Goal: Task Accomplishment & Management: Complete application form

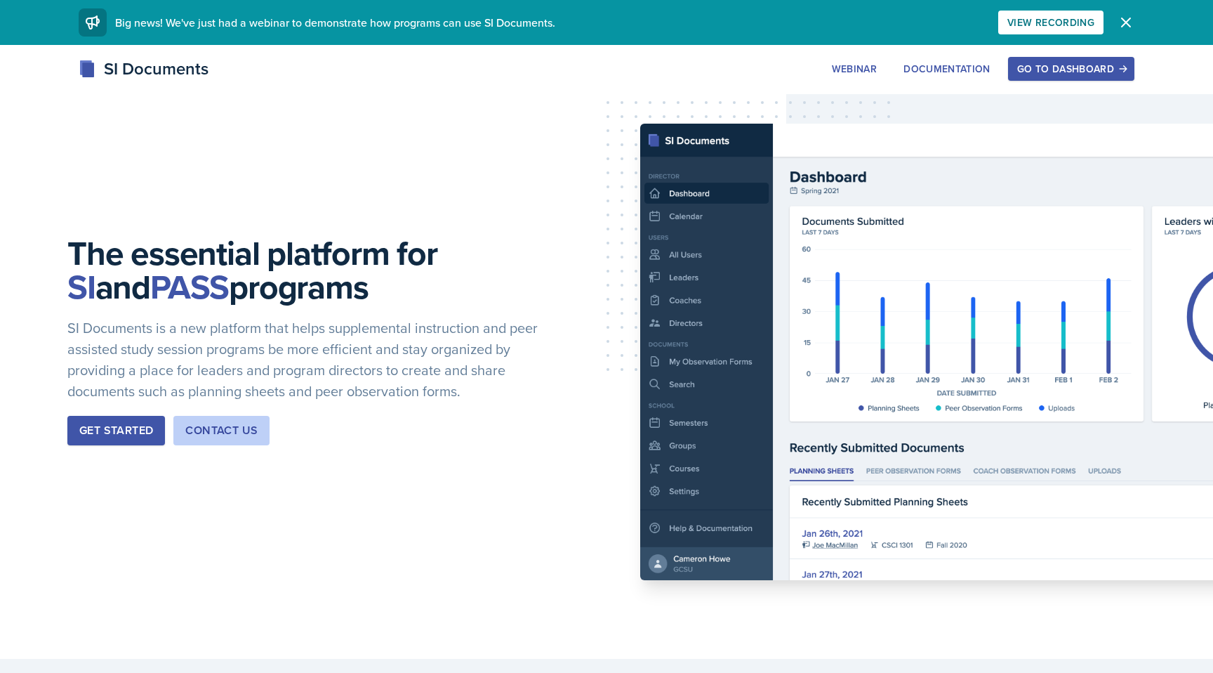
click at [671, 67] on div "Go to Dashboard" at bounding box center [1071, 68] width 108 height 11
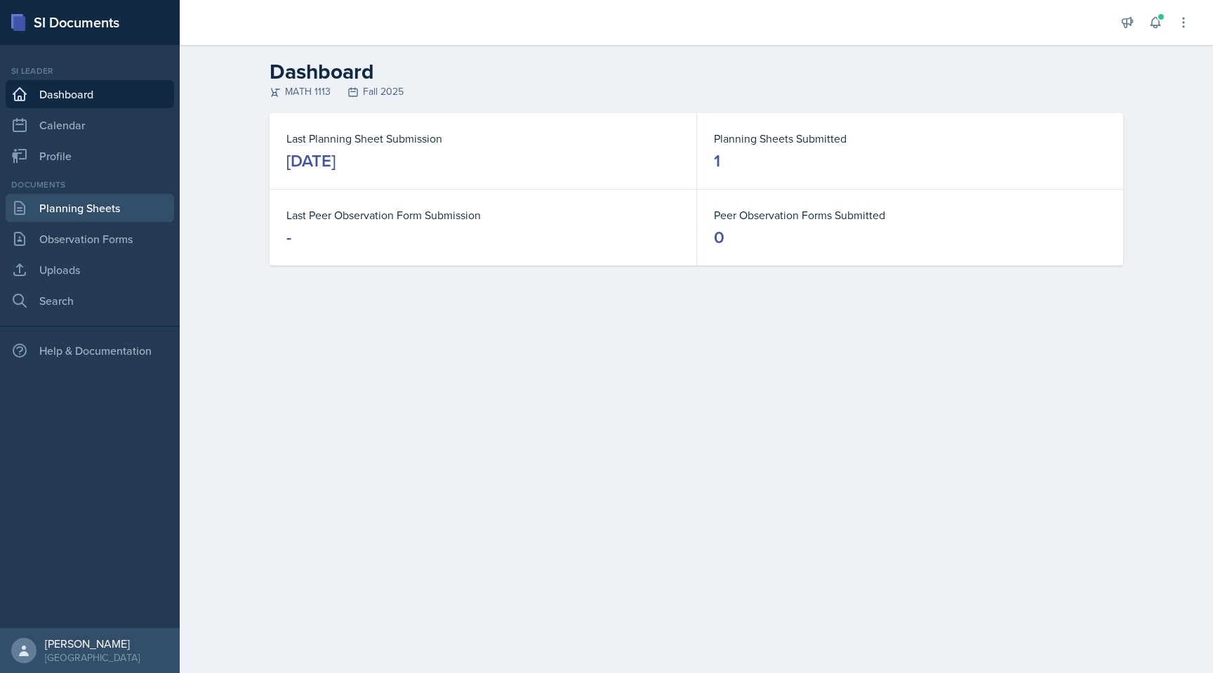
click at [88, 200] on link "Planning Sheets" at bounding box center [90, 208] width 169 height 28
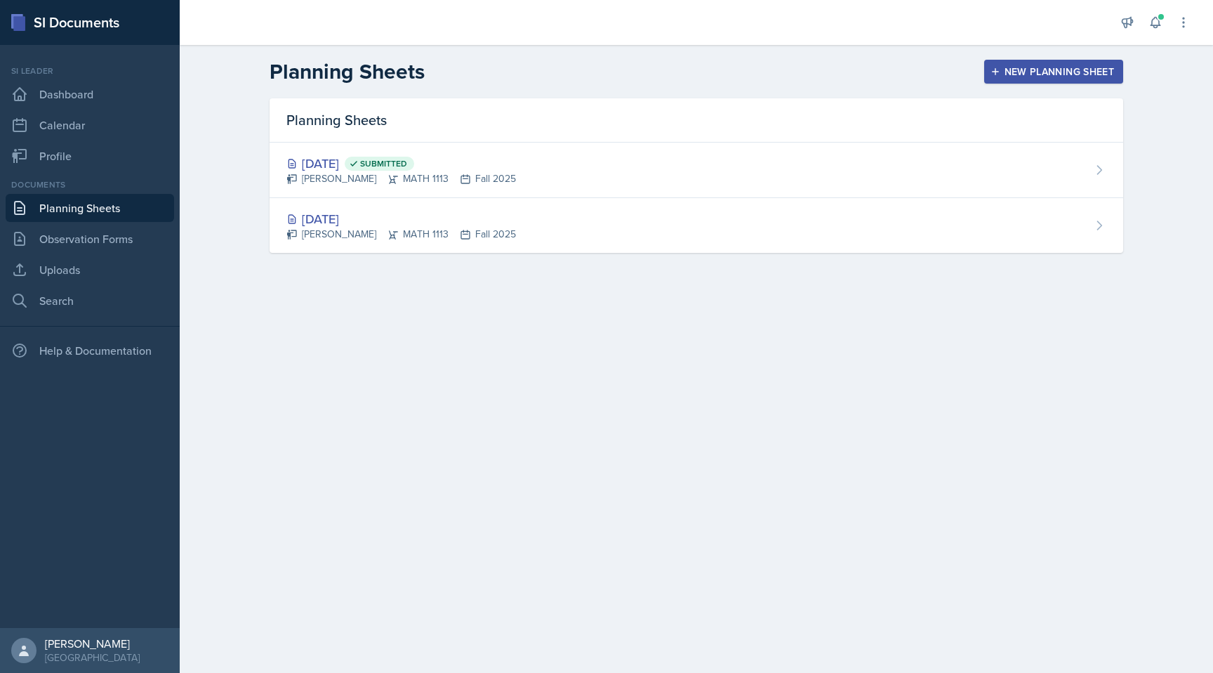
click at [671, 70] on div "New Planning Sheet" at bounding box center [1053, 71] width 121 height 11
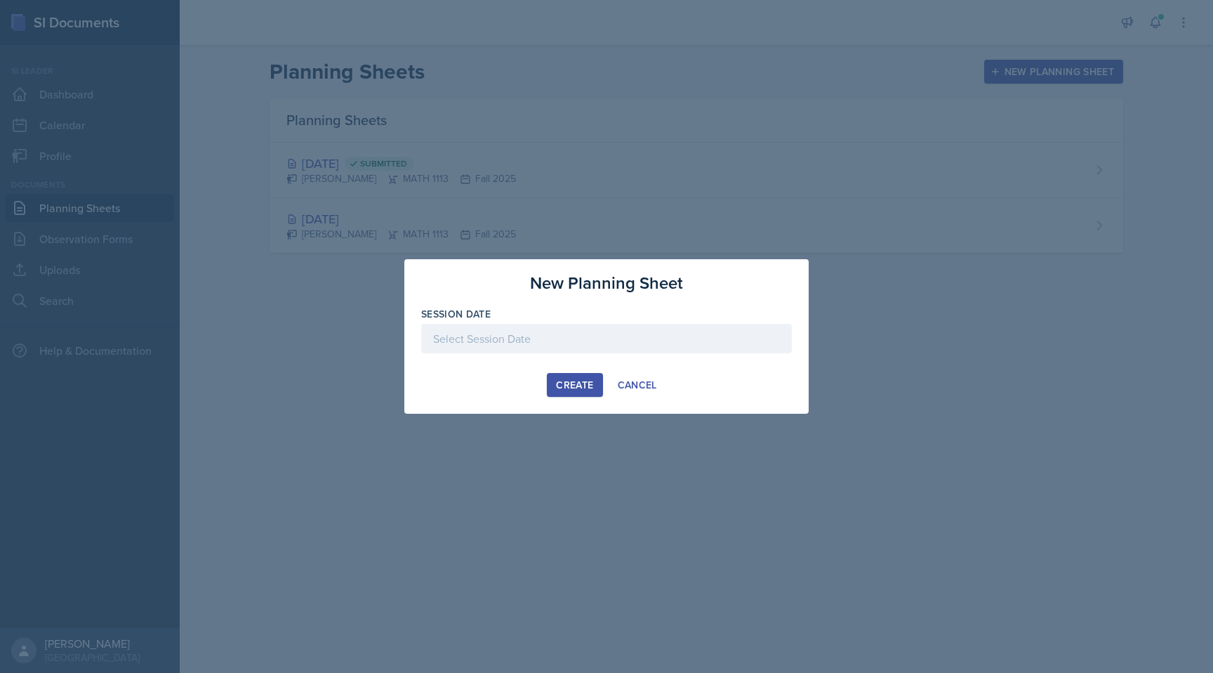
click at [500, 348] on div at bounding box center [606, 338] width 371 height 29
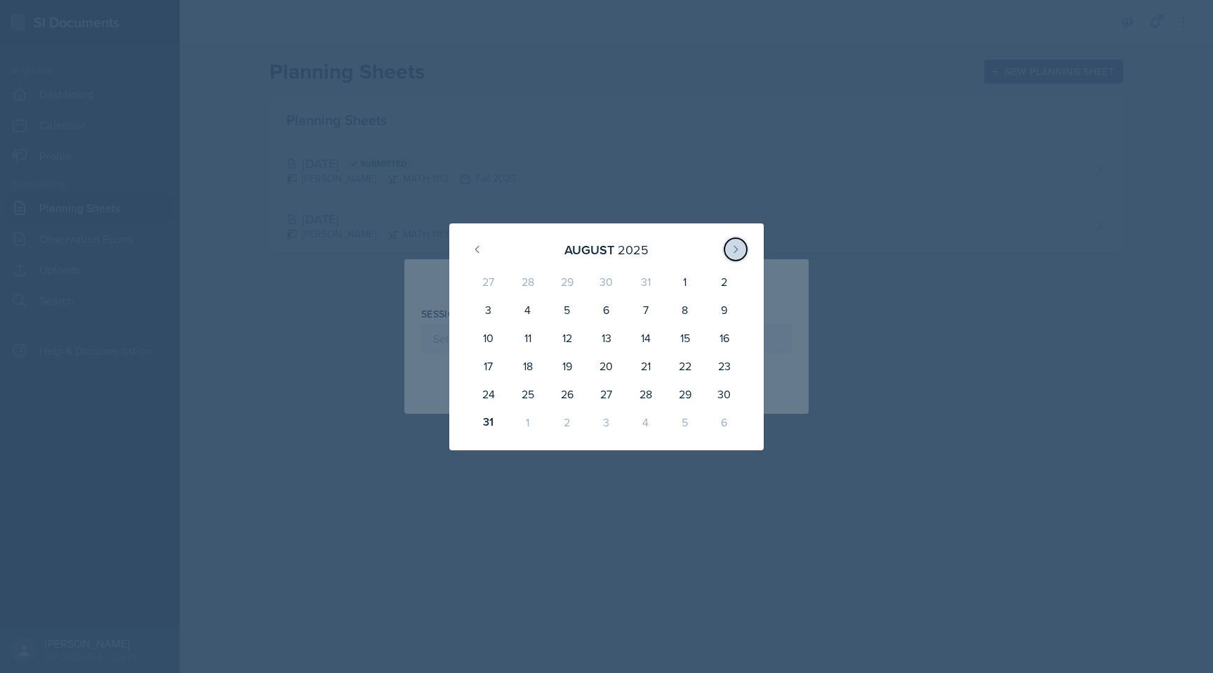
click at [671, 247] on button at bounding box center [736, 249] width 22 height 22
click at [580, 276] on div "2" at bounding box center [567, 285] width 39 height 34
type input "[DATE]"
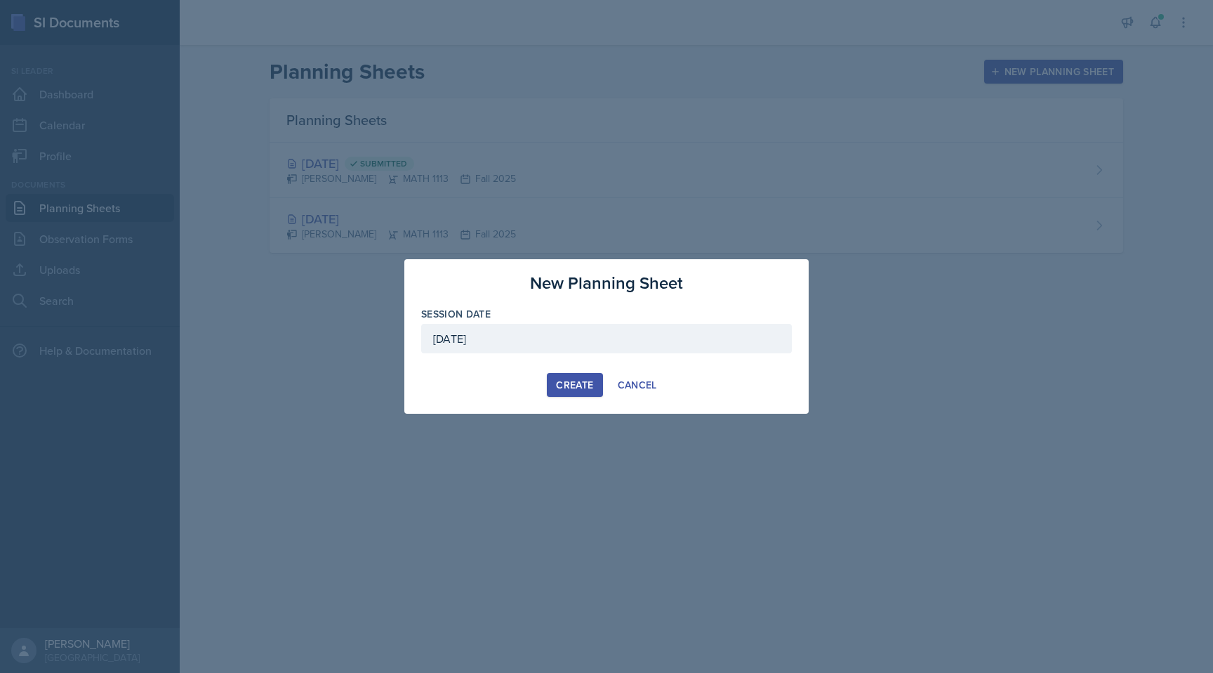
click at [558, 387] on div "Create" at bounding box center [574, 384] width 37 height 11
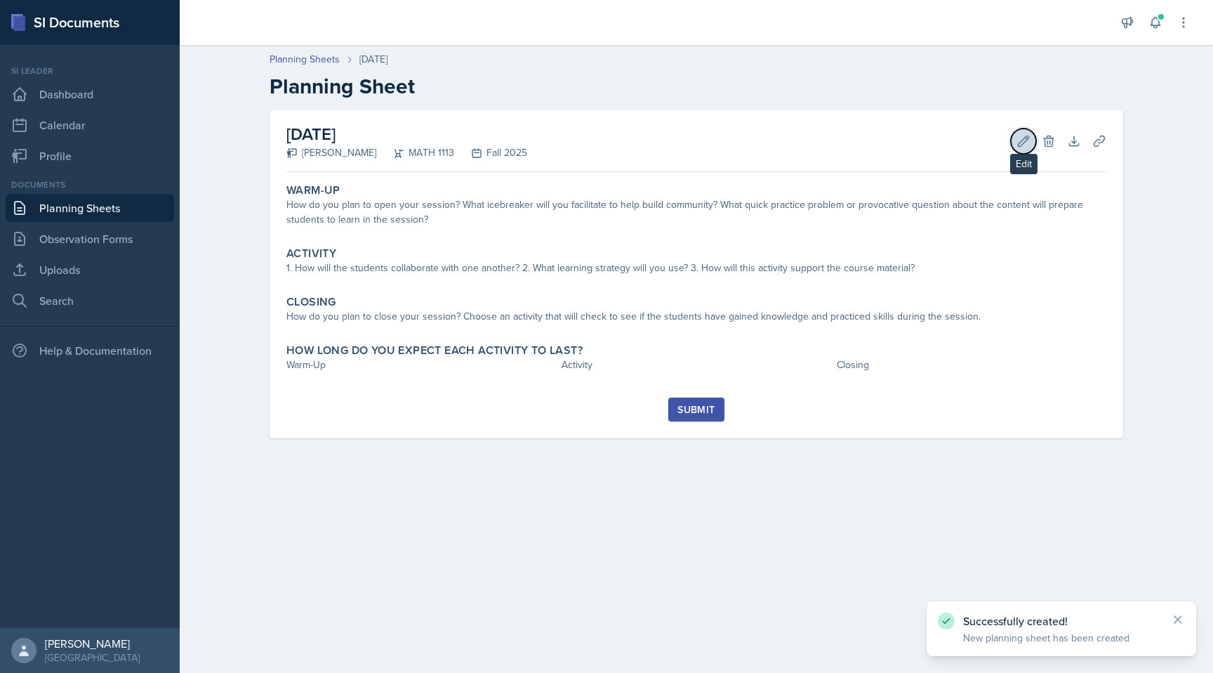
click at [671, 134] on icon at bounding box center [1024, 141] width 14 height 14
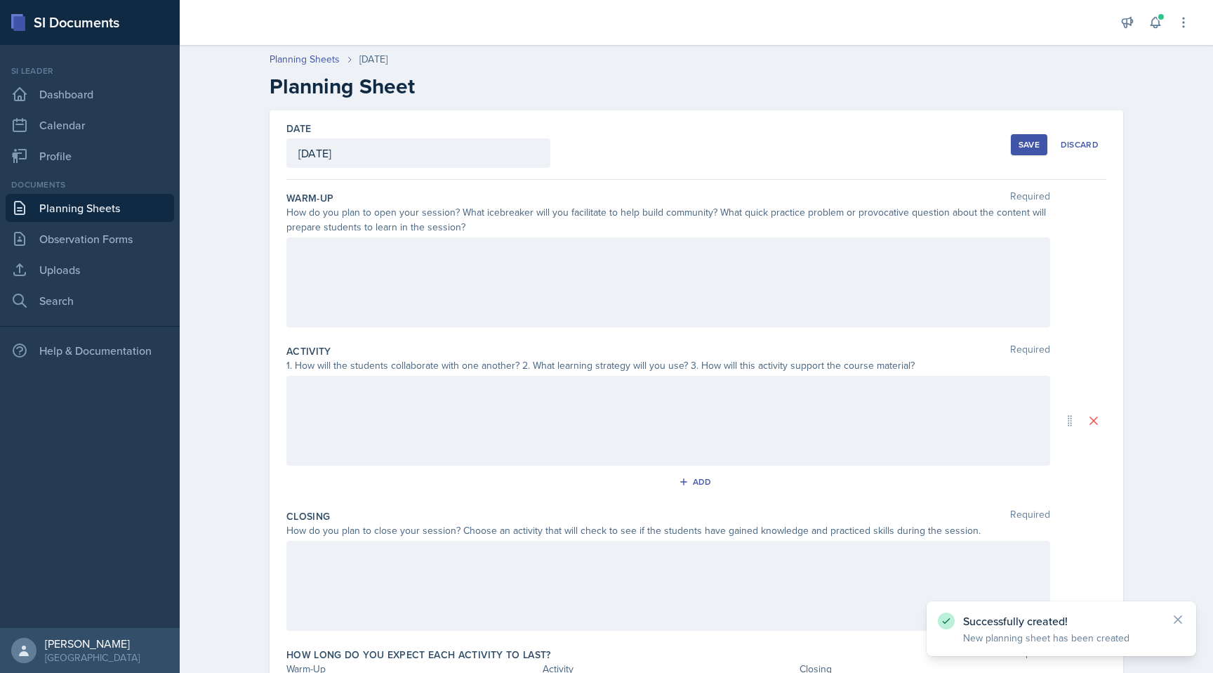
click at [605, 263] on div at bounding box center [668, 282] width 764 height 90
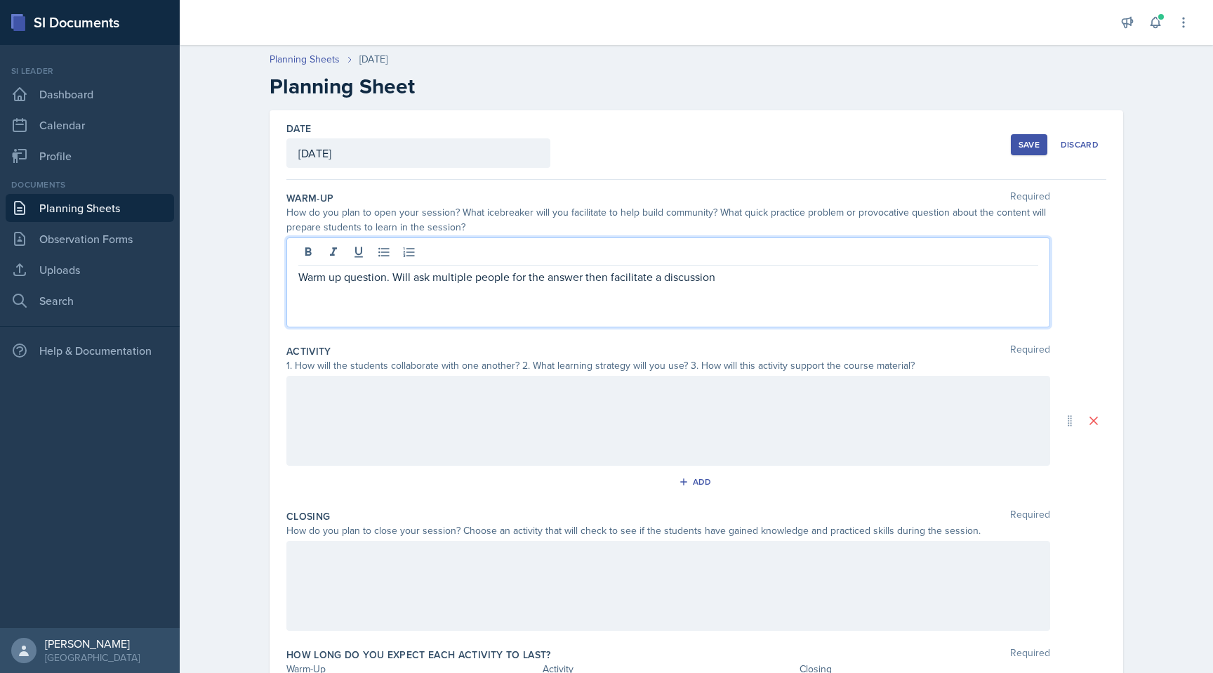
click at [527, 442] on div at bounding box center [668, 421] width 764 height 90
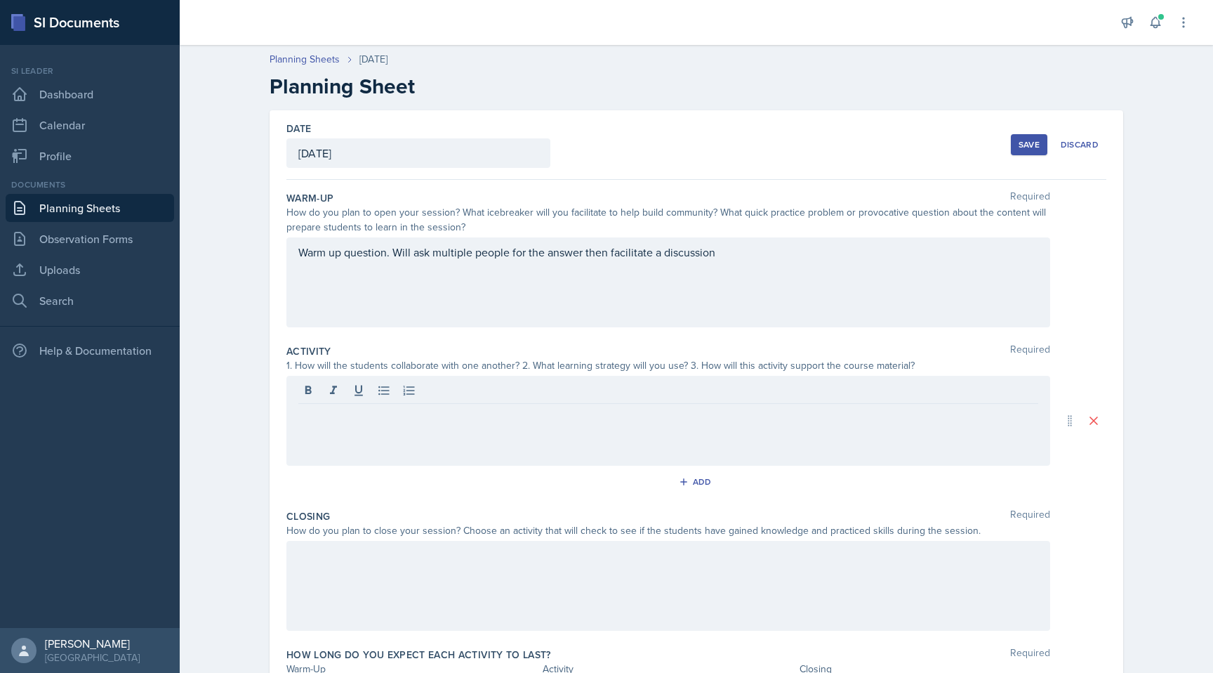
click at [517, 424] on div at bounding box center [668, 421] width 764 height 90
click at [671, 276] on div "Warm up question. Will ask multiple people for the answer then facilitate a dis…" at bounding box center [668, 282] width 764 height 90
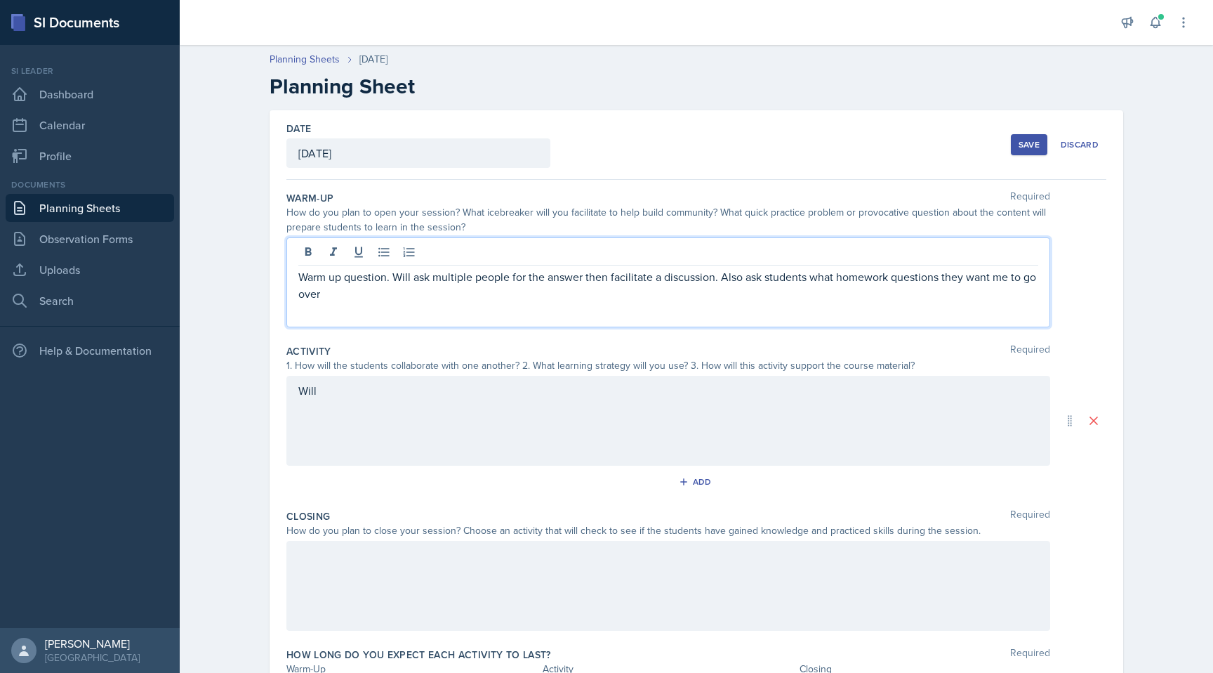
click at [557, 397] on div "Will" at bounding box center [668, 421] width 764 height 90
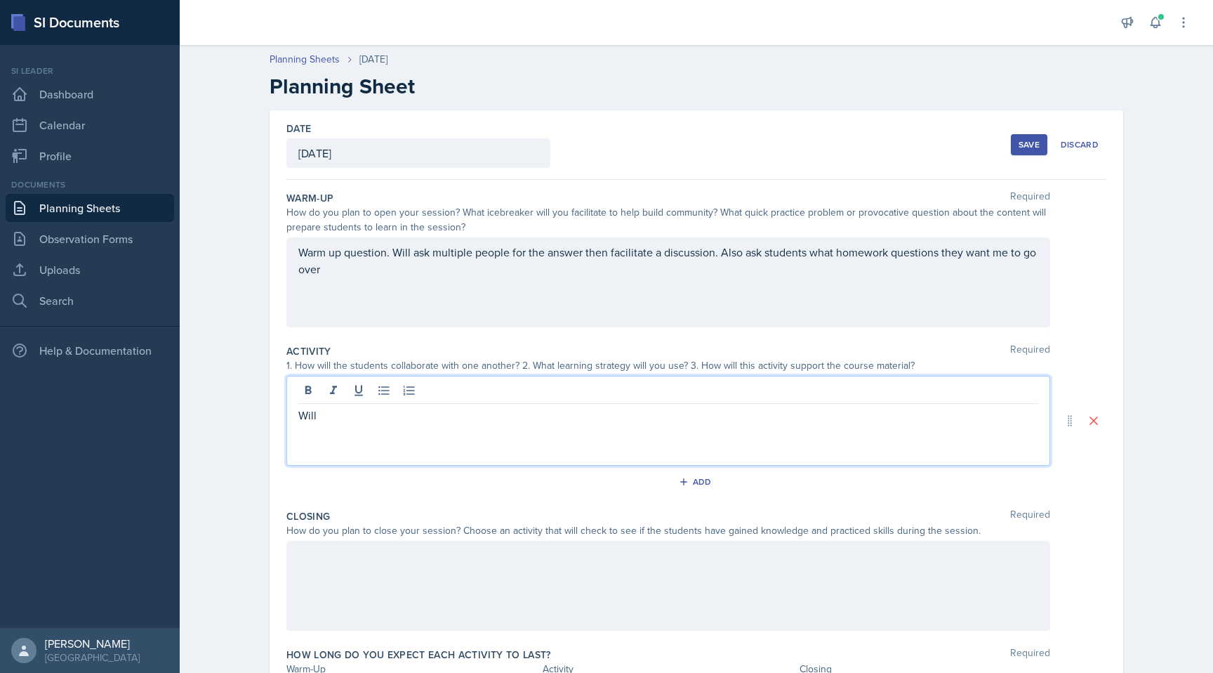
click at [564, 401] on div at bounding box center [668, 392] width 740 height 23
click at [568, 415] on p "Will" at bounding box center [668, 415] width 740 height 17
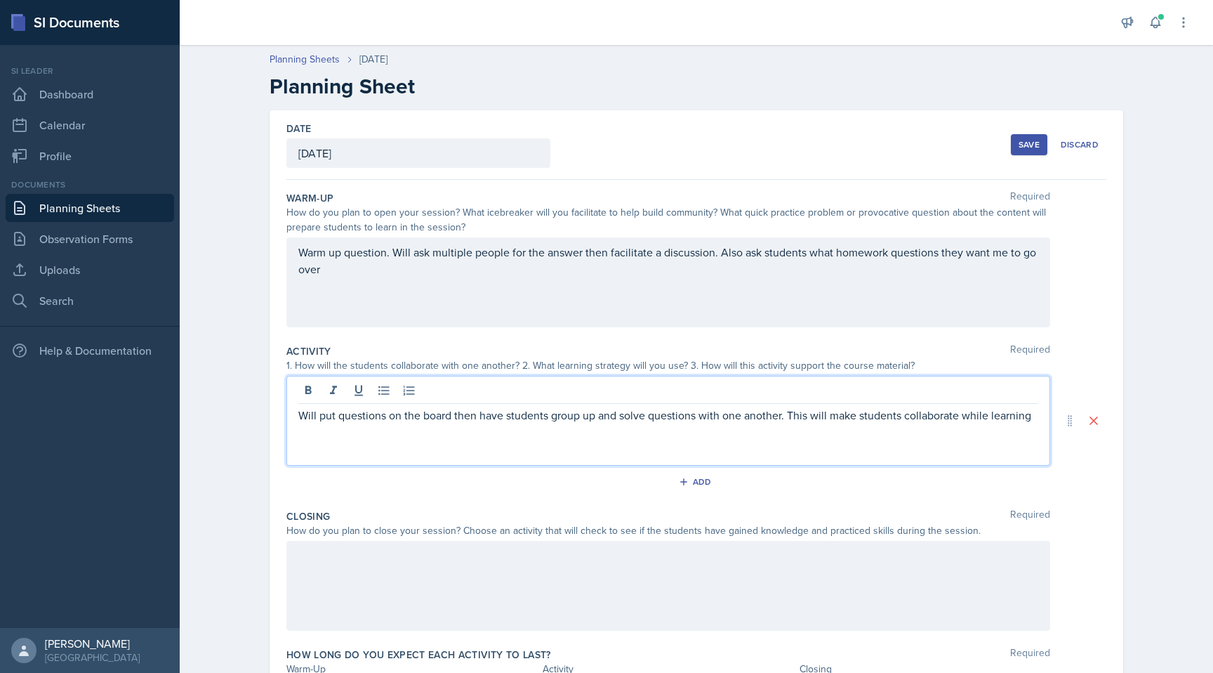
click at [449, 606] on div at bounding box center [668, 586] width 764 height 90
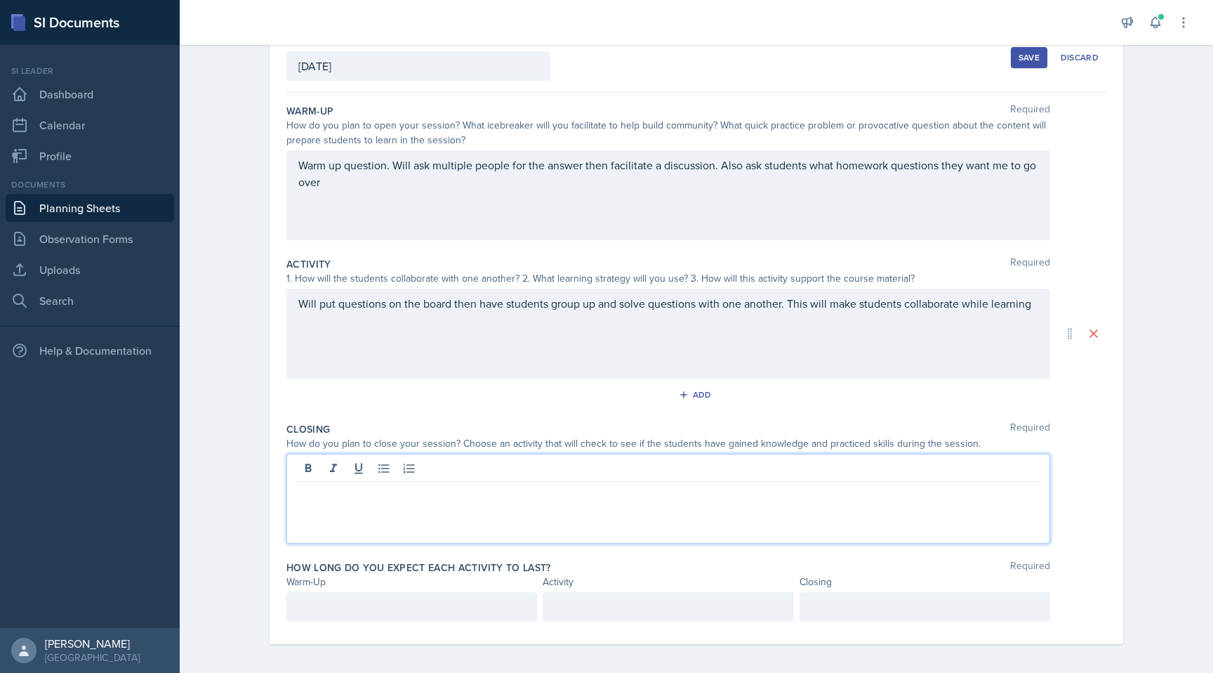
scroll to position [92, 0]
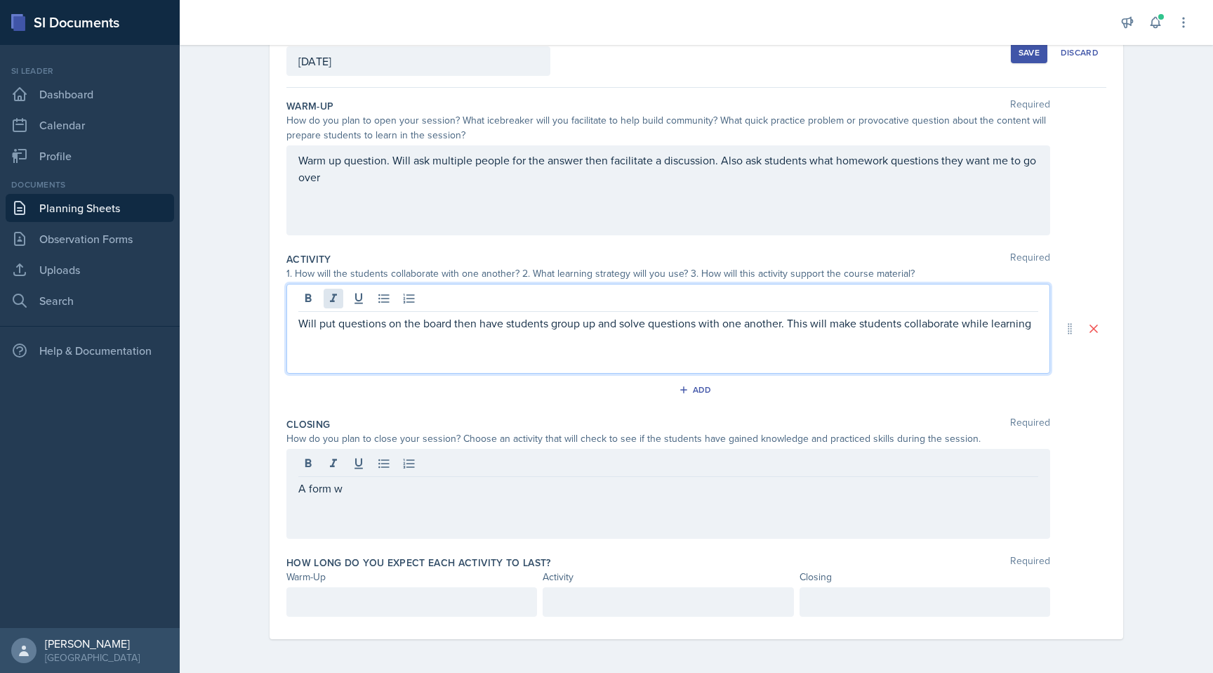
click at [338, 301] on div "Will put questions on the board then have students group up and solve questions…" at bounding box center [668, 329] width 764 height 90
click at [339, 324] on p "Will put questions on the board then have students group up and solve questions…" at bounding box center [668, 323] width 740 height 17
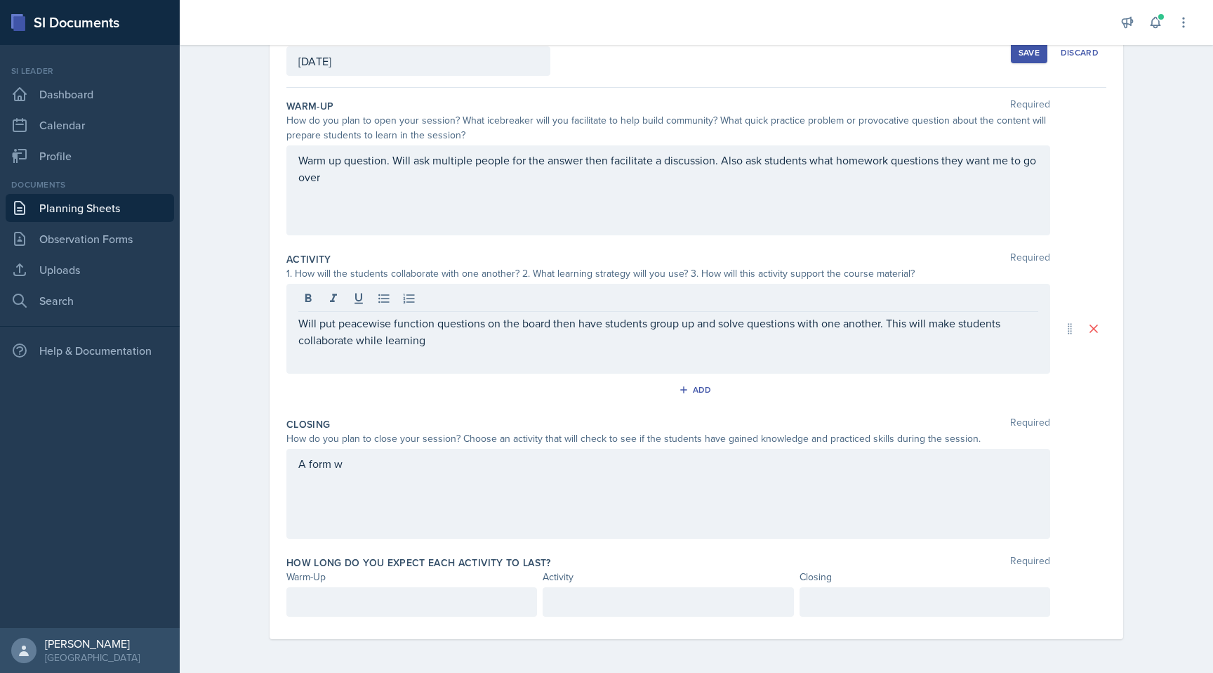
click at [388, 473] on div "A form w" at bounding box center [668, 494] width 764 height 90
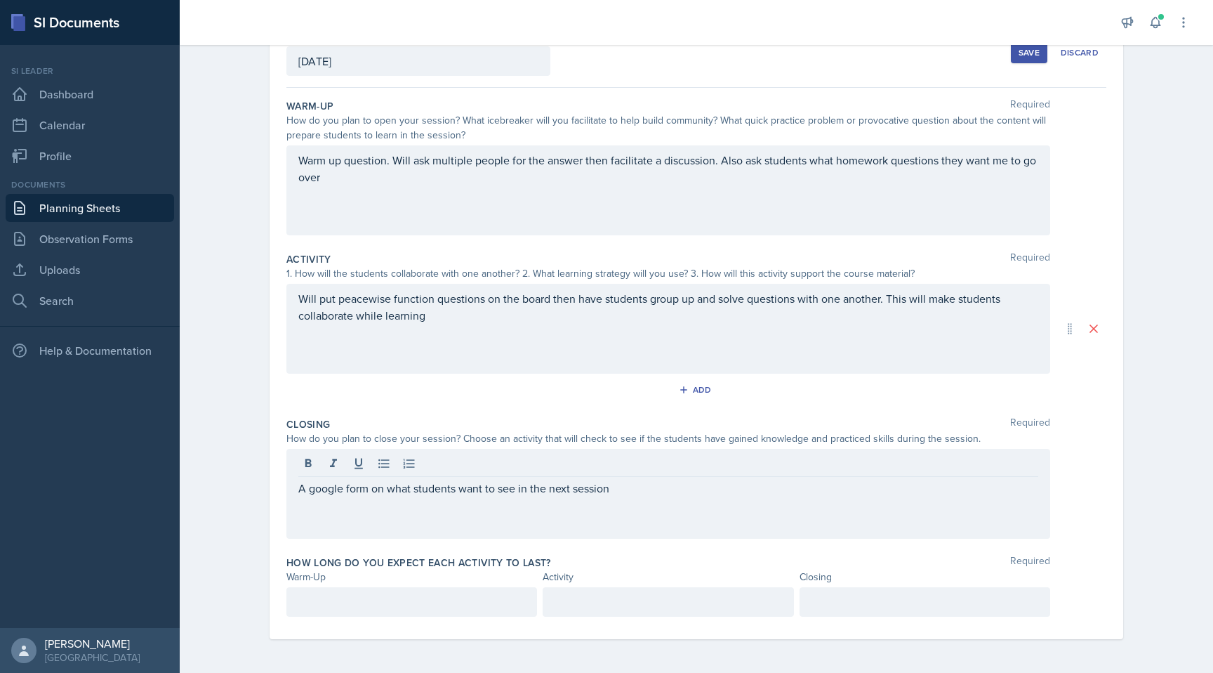
click at [340, 611] on div at bounding box center [411, 601] width 251 height 29
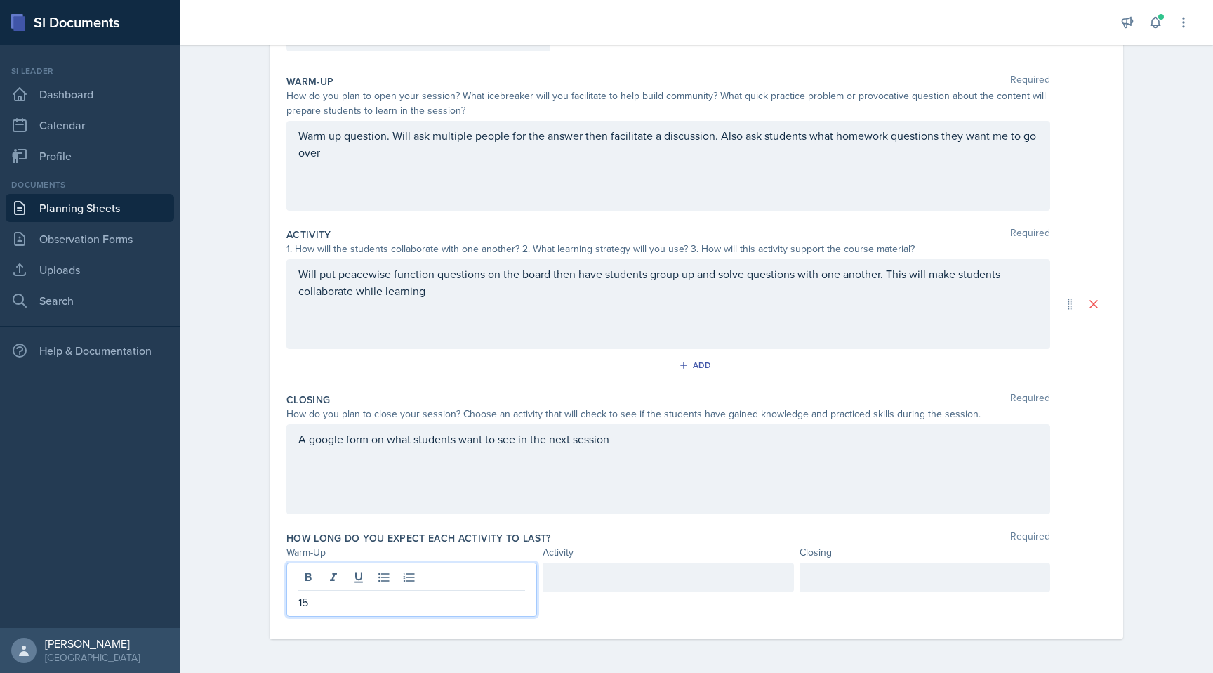
click at [567, 586] on div at bounding box center [668, 576] width 251 height 29
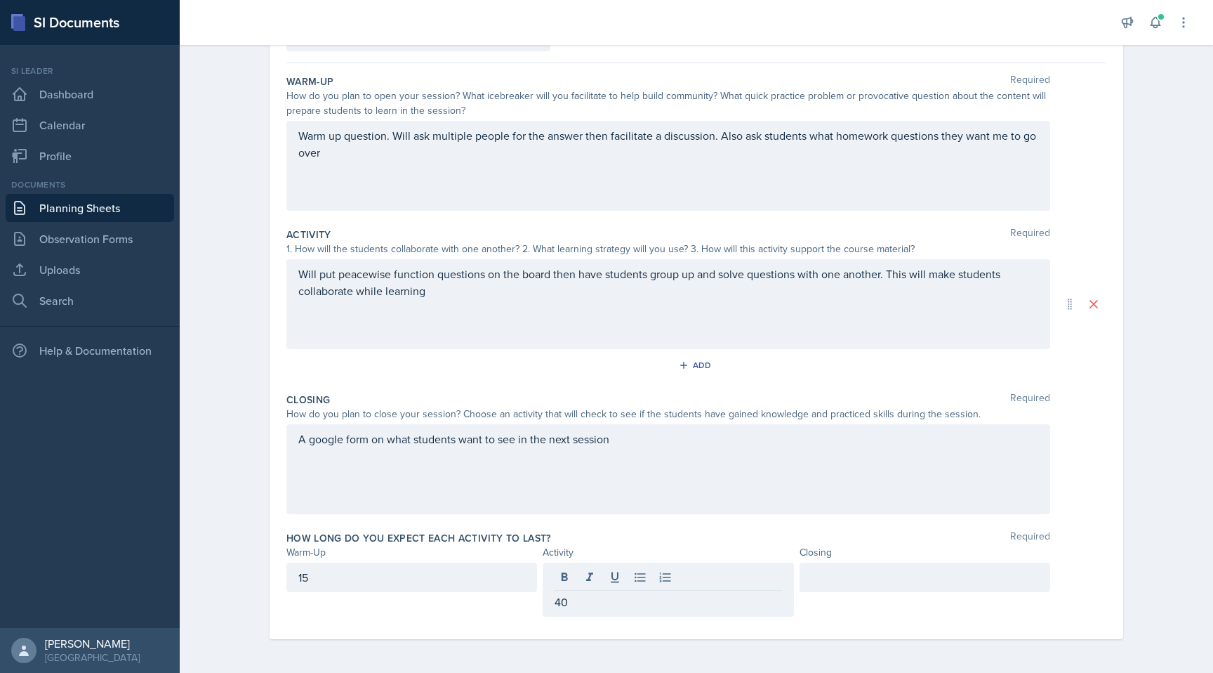
click at [671, 587] on div at bounding box center [925, 576] width 251 height 29
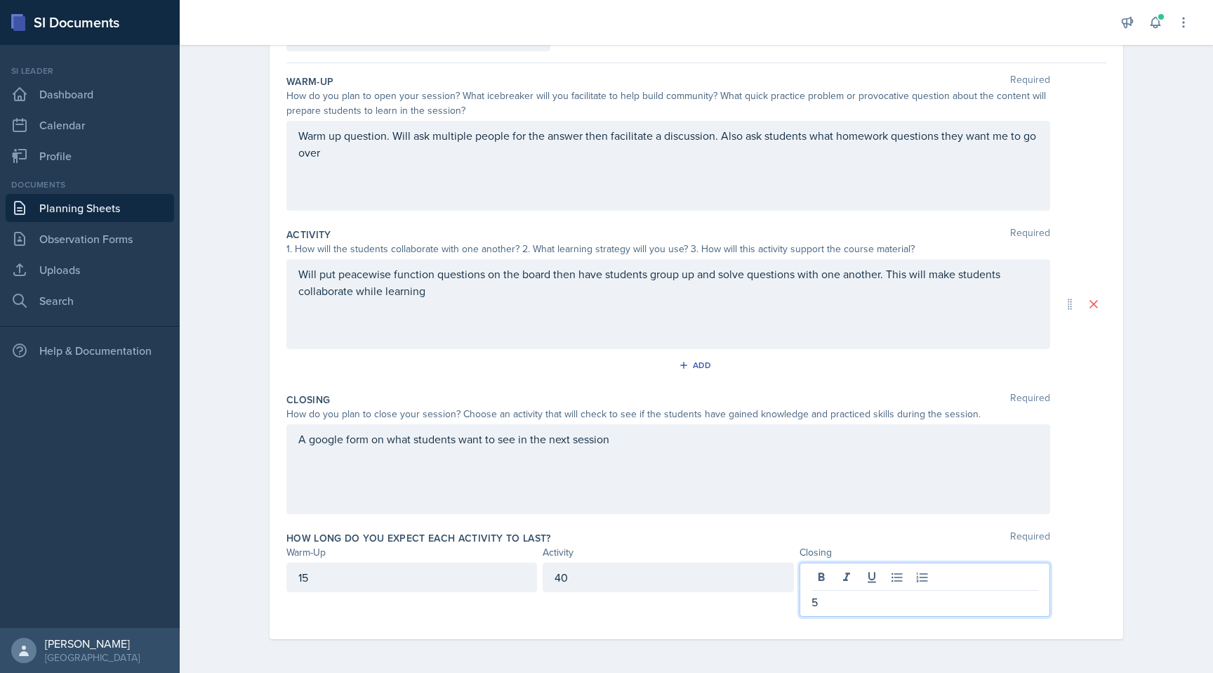
click at [671, 535] on div "How long do you expect each activity to last? Required" at bounding box center [696, 538] width 820 height 14
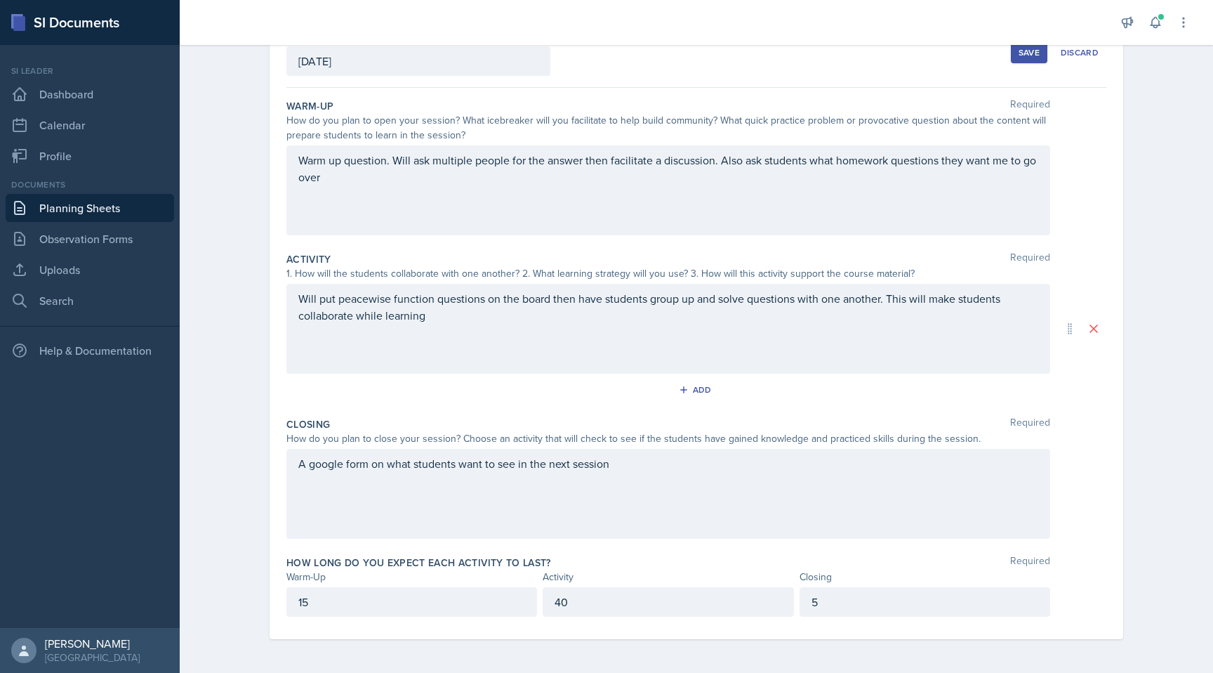
scroll to position [0, 0]
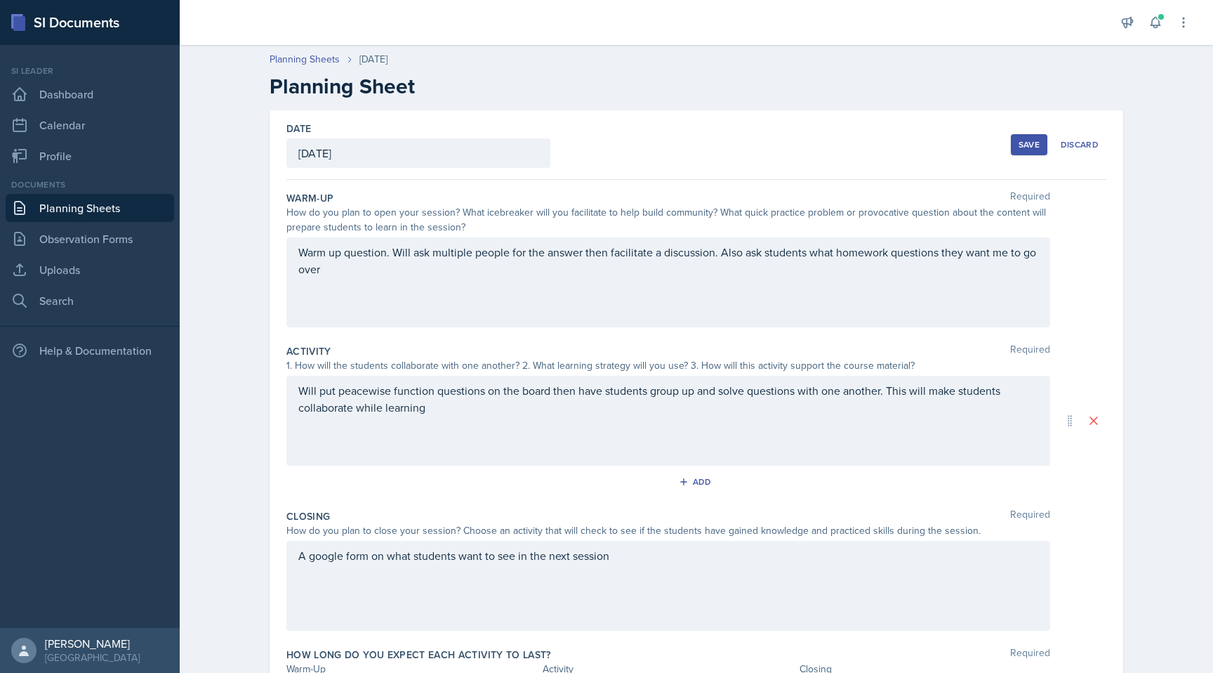
click at [671, 144] on div "Save" at bounding box center [1029, 144] width 21 height 11
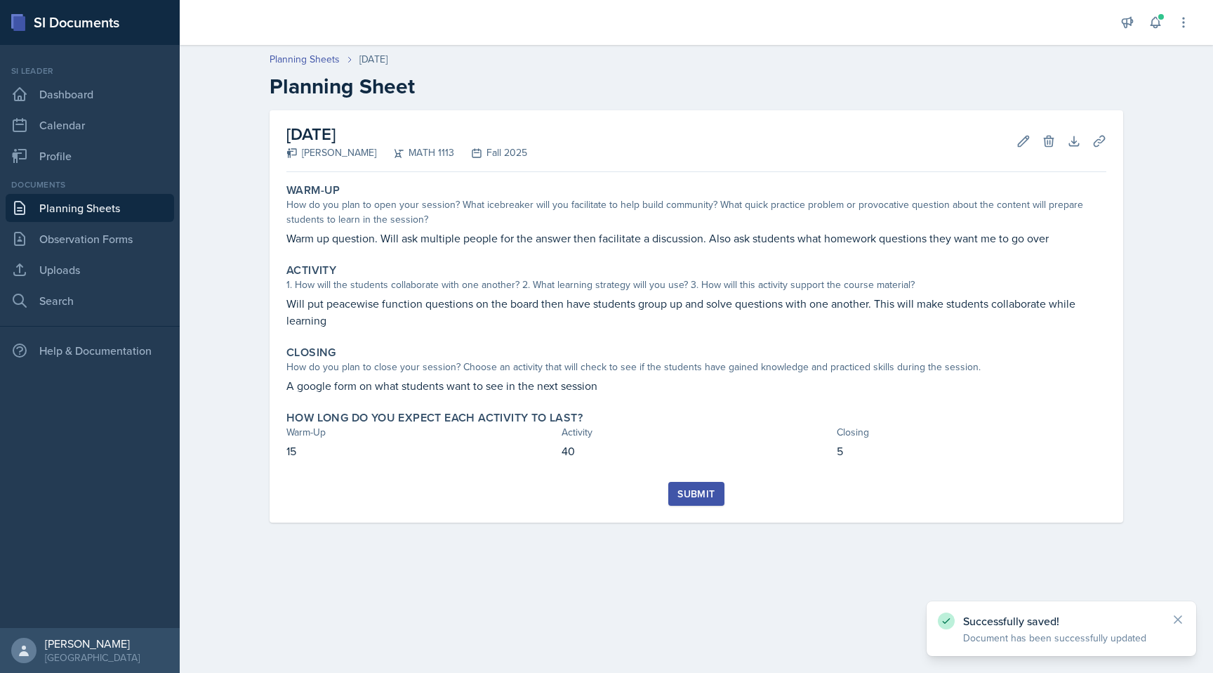
click at [671, 488] on div "Submit" at bounding box center [696, 493] width 37 height 11
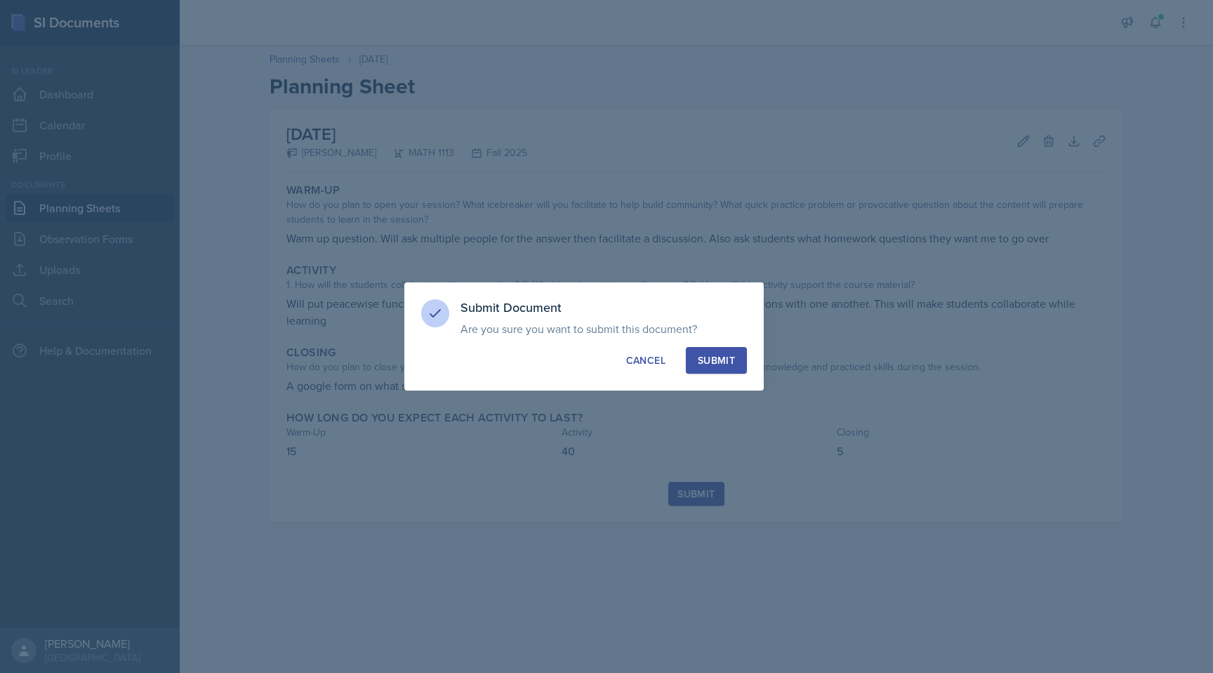
click at [671, 350] on button "Submit" at bounding box center [716, 360] width 61 height 27
